Goal: Task Accomplishment & Management: Complete application form

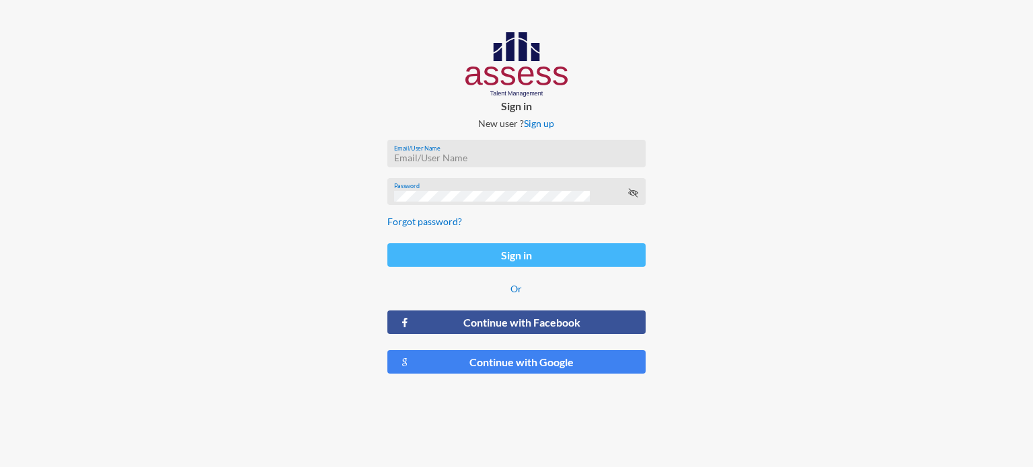
type input "[PERSON_NAME][EMAIL_ADDRESS][DOMAIN_NAME]"
click at [425, 264] on button "Sign in" at bounding box center [516, 255] width 258 height 24
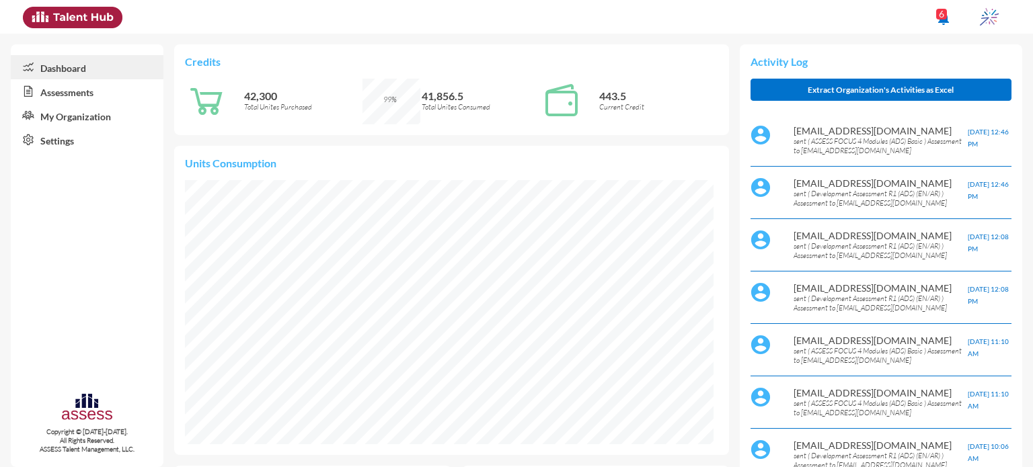
scroll to position [119, 253]
click at [87, 94] on link "Assessments" at bounding box center [87, 91] width 153 height 24
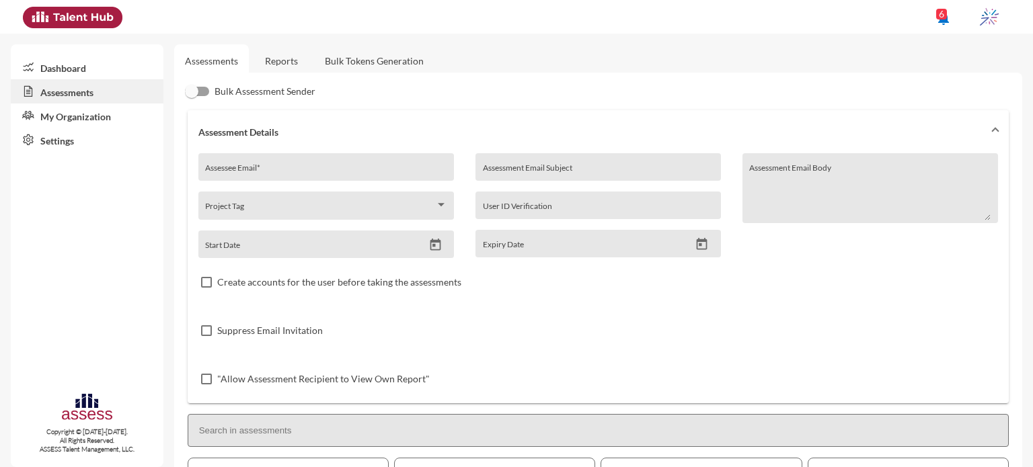
click at [430, 246] on icon "Open calendar" at bounding box center [435, 245] width 14 height 14
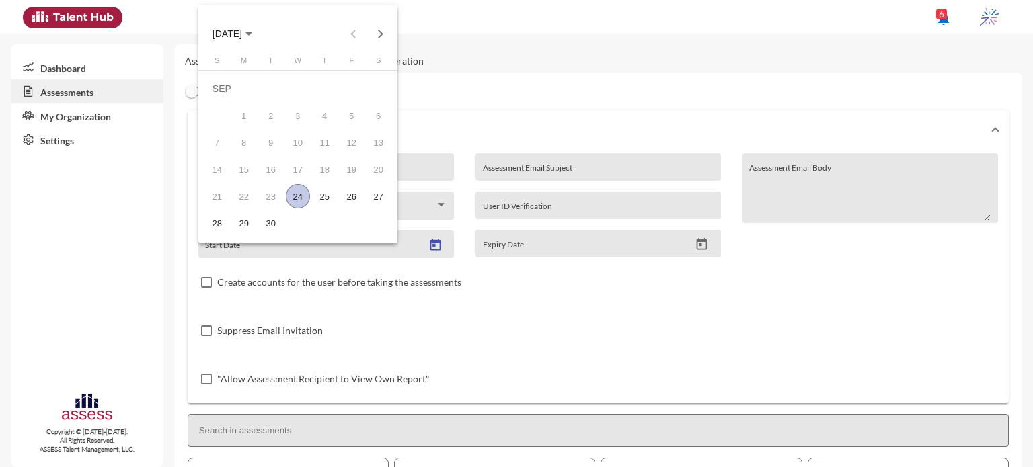
click at [298, 198] on div "24" at bounding box center [298, 196] width 24 height 24
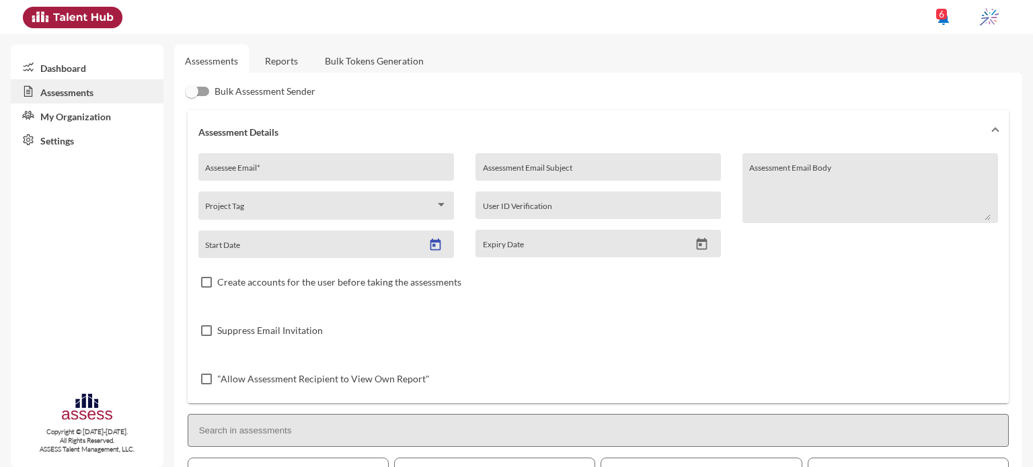
type input "[DATE]"
click at [703, 249] on icon "Open calendar" at bounding box center [702, 244] width 14 height 14
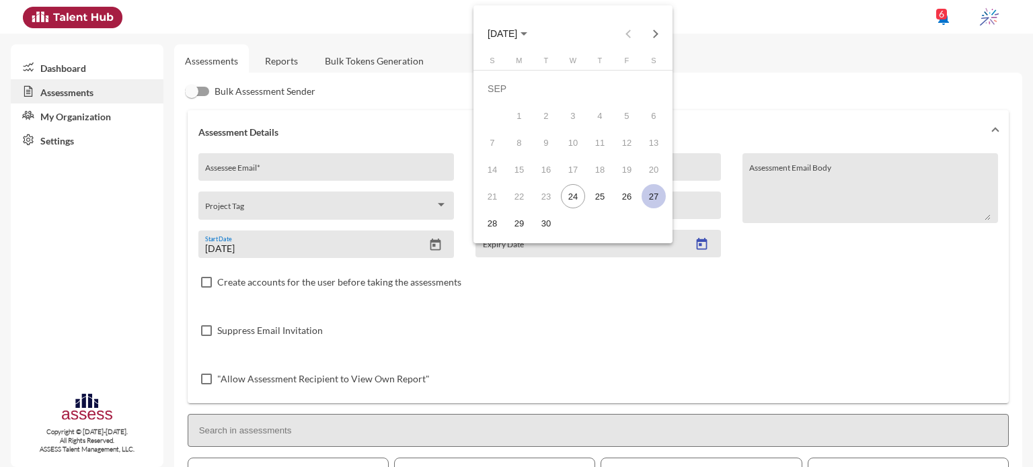
click at [651, 196] on div "27" at bounding box center [654, 196] width 24 height 24
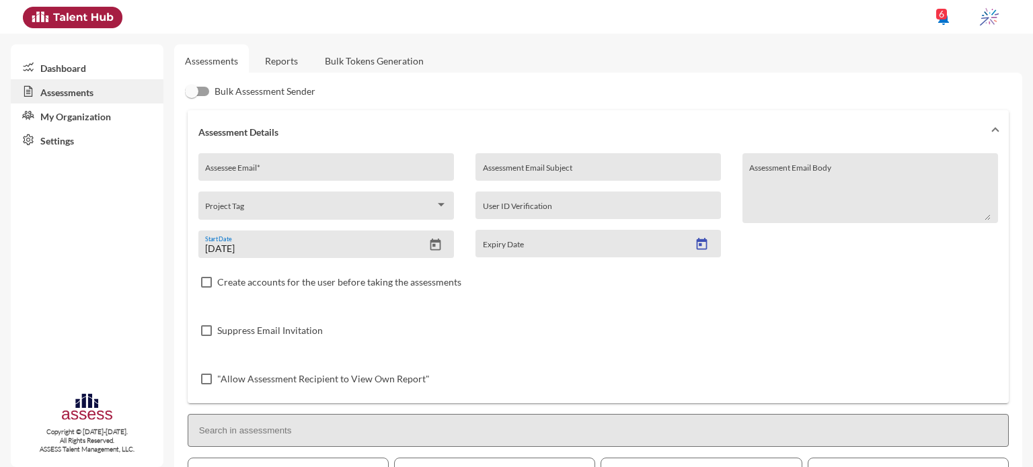
type input "[DATE]"
click at [597, 176] on input "Assessment Email Subject" at bounding box center [598, 172] width 231 height 11
type input "Ibnsina-pharma/Development"
click at [213, 167] on input "Assessee Email *" at bounding box center [325, 172] width 241 height 11
paste input "[EMAIL_ADDRESS][DOMAIN_NAME]"
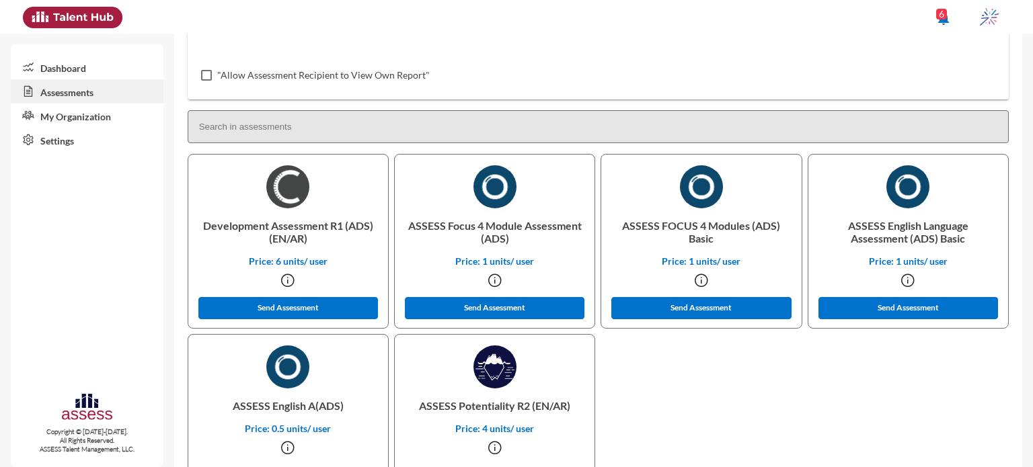
scroll to position [307, 0]
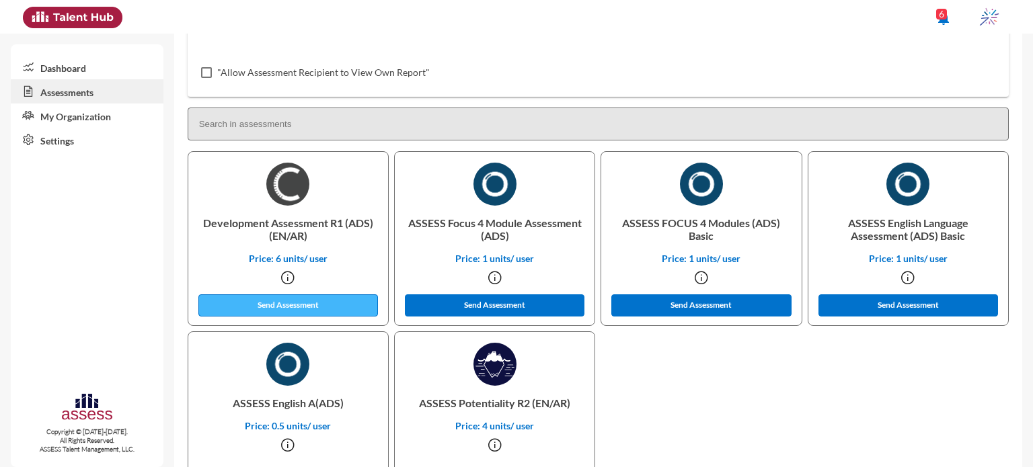
type input "[EMAIL_ADDRESS][DOMAIN_NAME]"
click at [328, 309] on button "Send Assessment" at bounding box center [288, 306] width 180 height 22
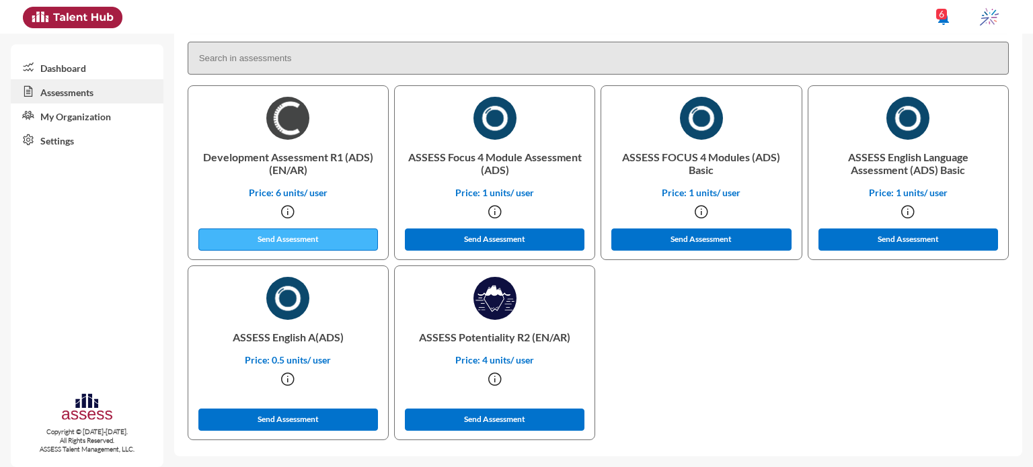
click at [252, 235] on button "Send Assessment" at bounding box center [288, 240] width 180 height 22
click at [492, 336] on p "ASSESS Potentiality R2 (EN/AR)" at bounding box center [495, 337] width 178 height 34
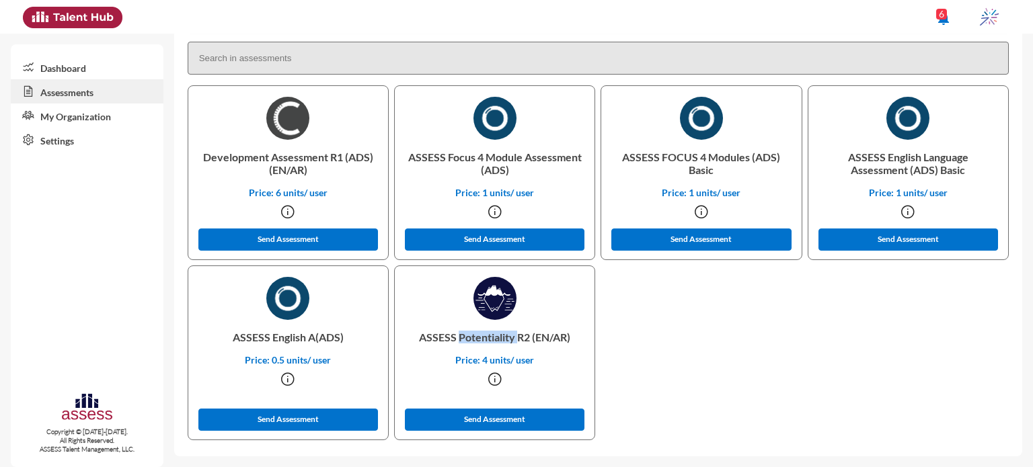
click at [492, 336] on p "ASSESS Potentiality R2 (EN/AR)" at bounding box center [495, 337] width 178 height 34
copy p "Potentiality"
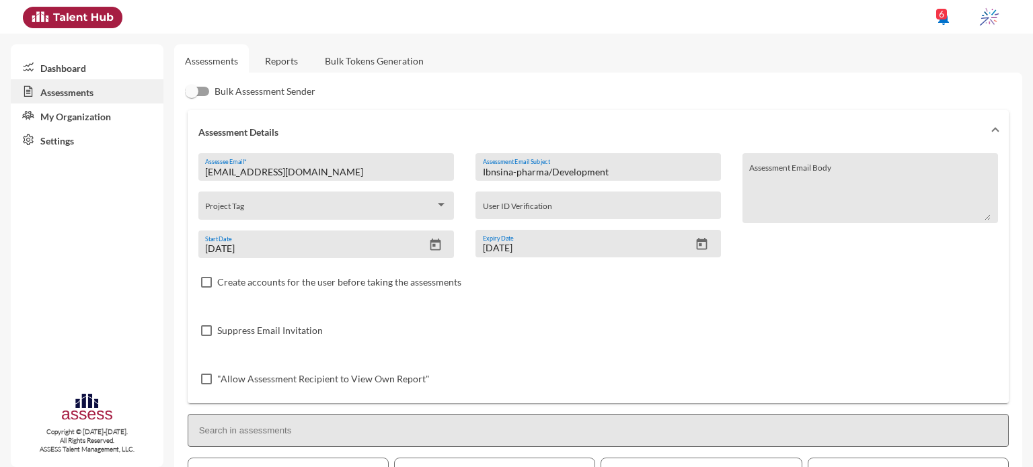
click at [584, 172] on input "Ibnsina-pharma/Development" at bounding box center [598, 172] width 231 height 11
paste input "Potentiality"
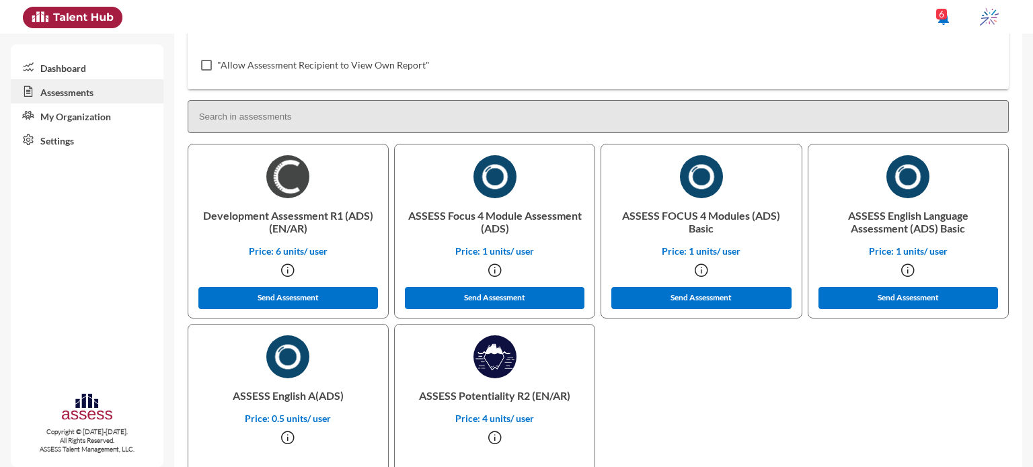
scroll to position [373, 0]
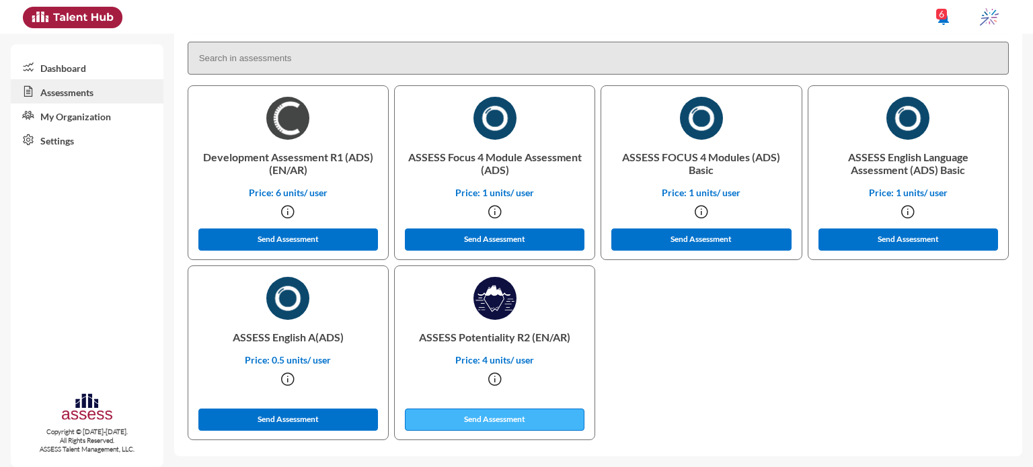
type input "Ibnsina-pharma/Potentiality"
click at [531, 421] on button "Send Assessment" at bounding box center [495, 420] width 180 height 22
